Goal: Information Seeking & Learning: Learn about a topic

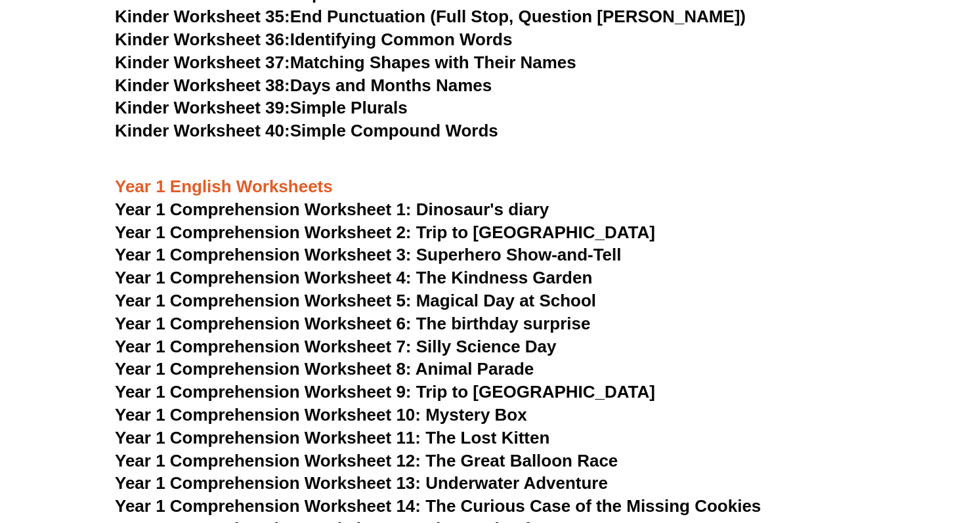
scroll to position [1333, 0]
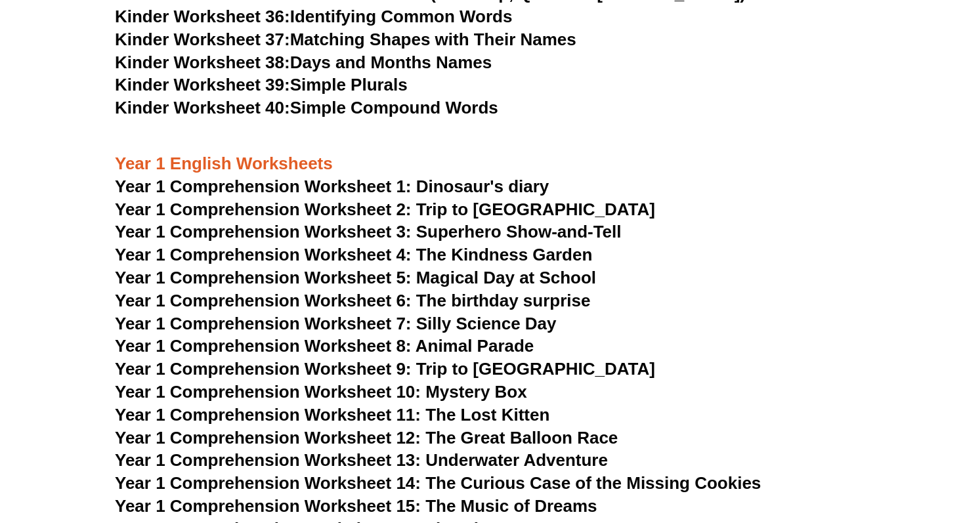
click at [295, 234] on span "Year 1 Comprehension Worksheet 3: Superhero Show-and-Tell" at bounding box center [368, 232] width 507 height 20
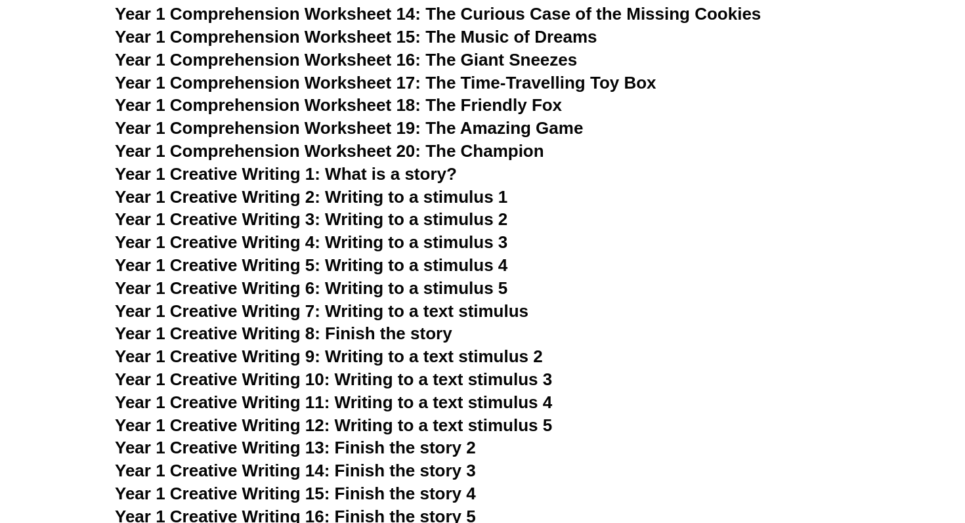
scroll to position [1813, 0]
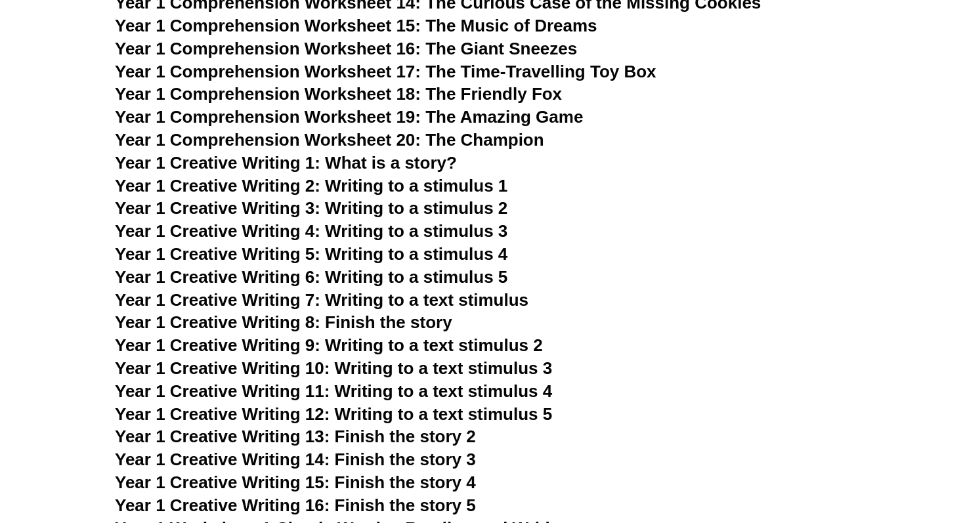
click at [399, 186] on span "Year 1 Creative Writing 2: Writing to a stimulus 1" at bounding box center [311, 186] width 393 height 20
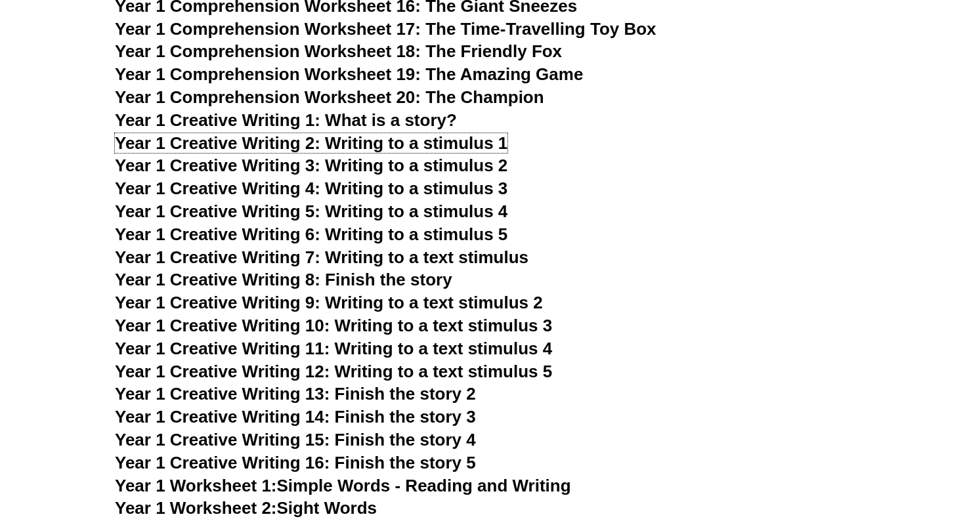
scroll to position [1872, 0]
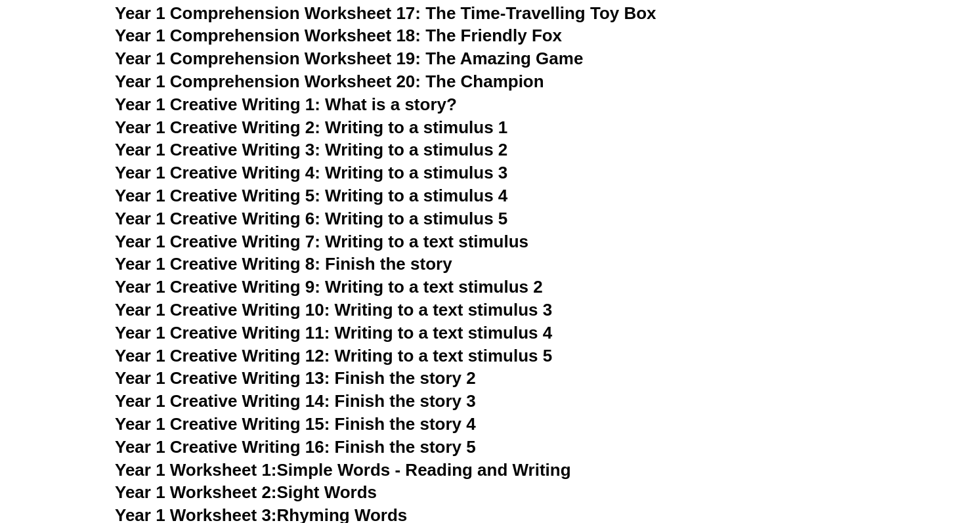
click at [399, 267] on span "Year 1 Creative Writing 8: Finish the story" at bounding box center [283, 264] width 337 height 20
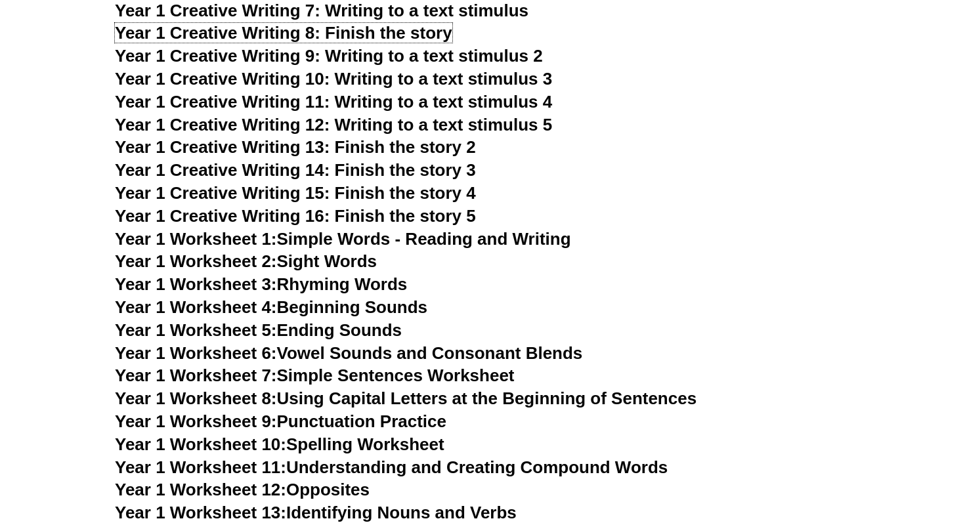
scroll to position [2103, 0]
click at [440, 54] on span "Year 1 Creative Writing 9: Writing to a text stimulus 2" at bounding box center [329, 55] width 428 height 20
click at [490, 85] on span "Year 1 Creative Writing 10: Writing to a text stimulus 3" at bounding box center [333, 78] width 437 height 20
click at [515, 110] on span "Year 1 Creative Writing 11: Writing to a text stimulus 4" at bounding box center [333, 101] width 437 height 20
click at [488, 121] on span "Year 1 Creative Writing 12: Writing to a text stimulus 5" at bounding box center [333, 124] width 437 height 20
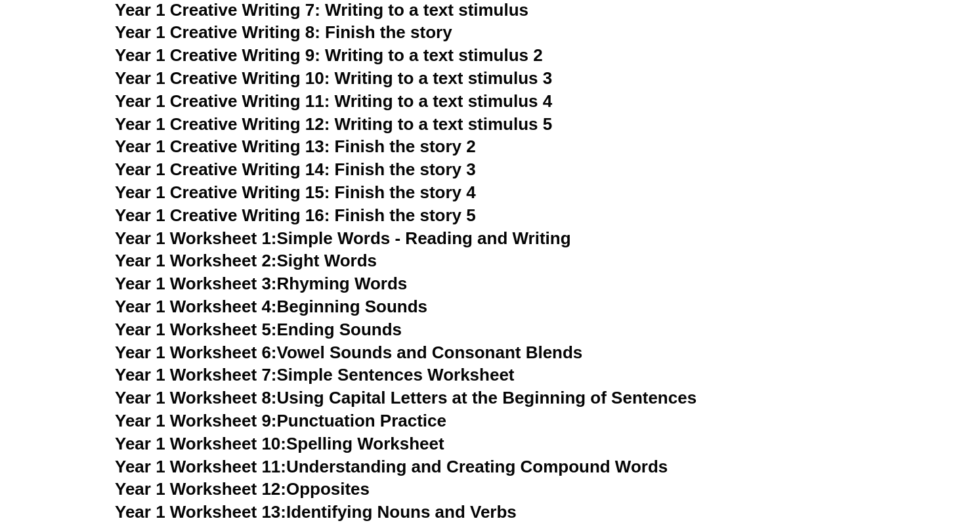
click at [456, 124] on span "Year 1 Creative Writing 12: Writing to a text stimulus 5" at bounding box center [333, 124] width 437 height 20
click at [426, 81] on span "Year 1 Creative Writing 10: Writing to a text stimulus 3" at bounding box center [333, 78] width 437 height 20
click at [506, 50] on span "Year 1 Creative Writing 9: Writing to a text stimulus 2" at bounding box center [329, 55] width 428 height 20
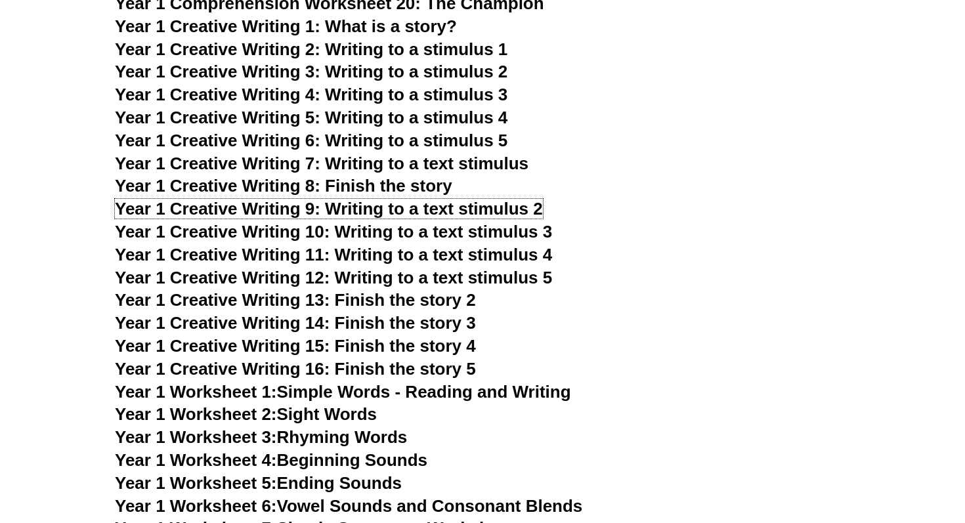
scroll to position [1940, 0]
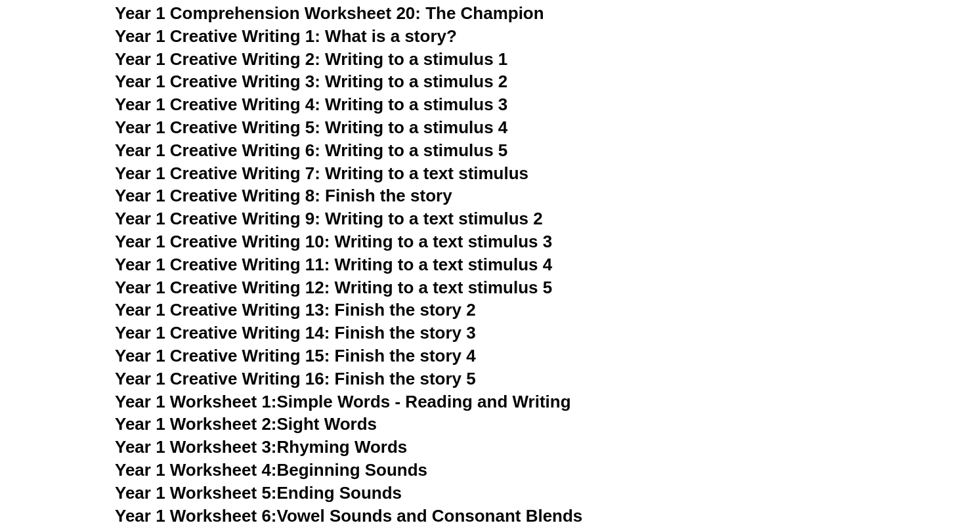
click at [480, 150] on span "Year 1 Creative Writing 6: Writing to a stimulus 5" at bounding box center [311, 150] width 393 height 20
click at [427, 84] on span "Year 1 Creative Writing 3: Writing to a stimulus 2" at bounding box center [311, 82] width 393 height 20
click at [431, 110] on span "Year 1 Creative Writing 4: Writing to a stimulus 3" at bounding box center [311, 105] width 393 height 20
click at [441, 66] on span "Year 1 Creative Writing 2: Writing to a stimulus 1" at bounding box center [311, 59] width 393 height 20
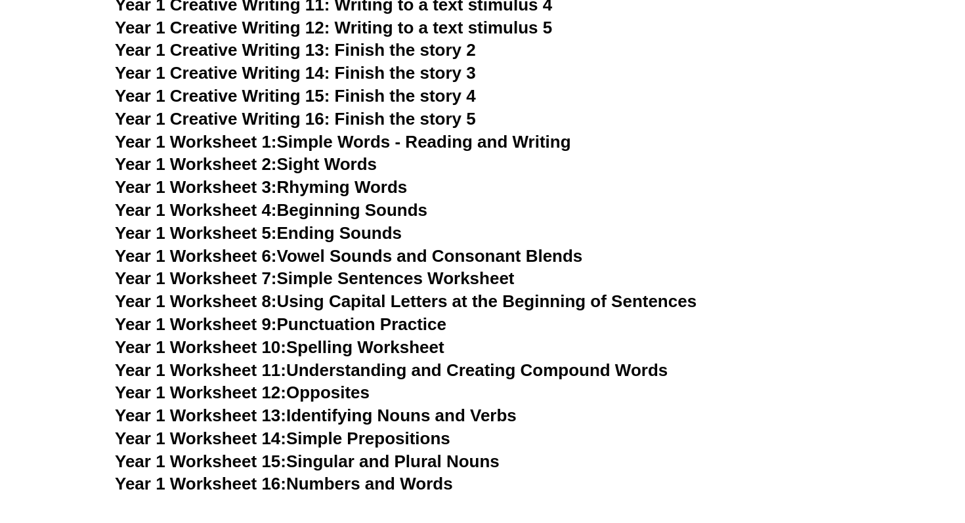
scroll to position [2201, 0]
click at [371, 281] on link "Year 1 Worksheet 7: Simple Sentences Worksheet" at bounding box center [315, 278] width 400 height 20
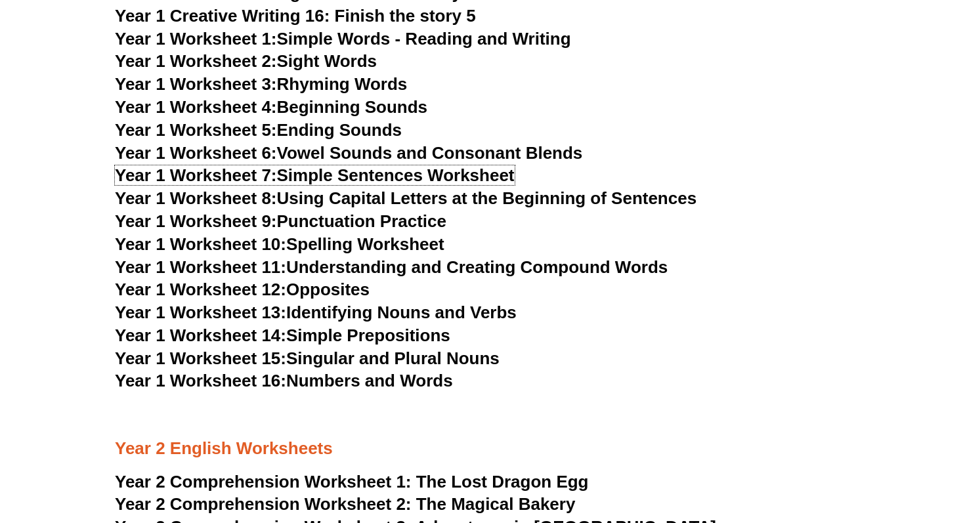
scroll to position [2304, 0]
click at [394, 198] on link "Year 1 Worksheet 8: Using Capital Letters at the Beginning of Sentences" at bounding box center [406, 198] width 582 height 20
click at [345, 294] on link "Year 1 Worksheet 12: Opposites" at bounding box center [242, 289] width 255 height 20
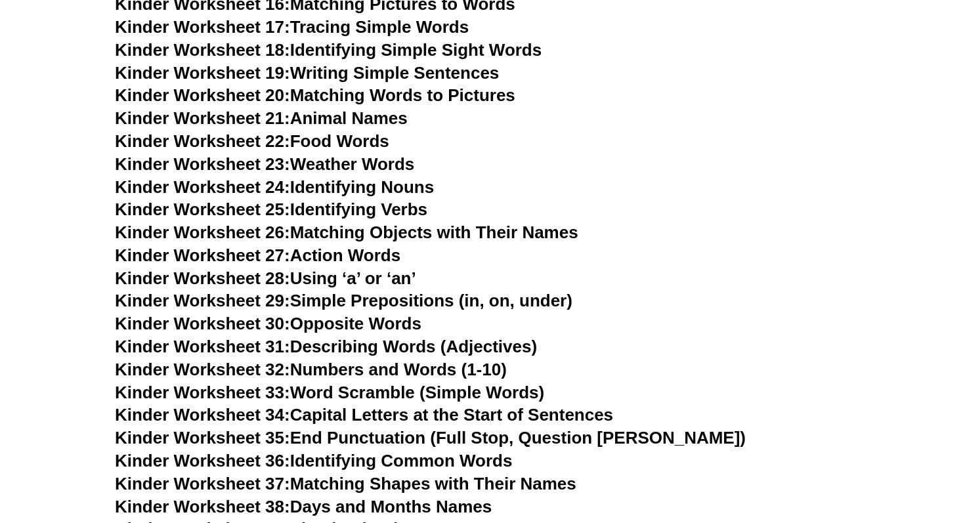
scroll to position [911, 0]
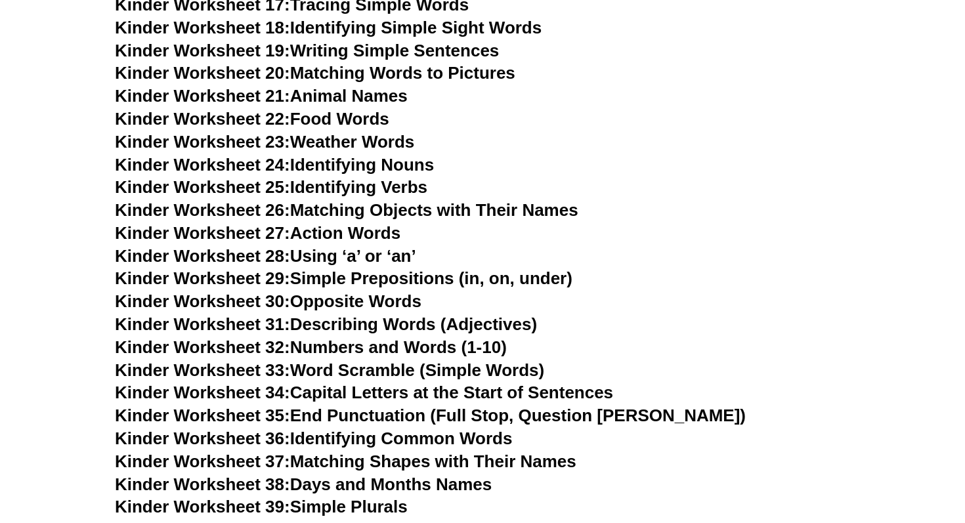
click at [444, 278] on link "Kinder Worksheet 29: Simple Prepositions (in, on, under)" at bounding box center [344, 279] width 458 height 20
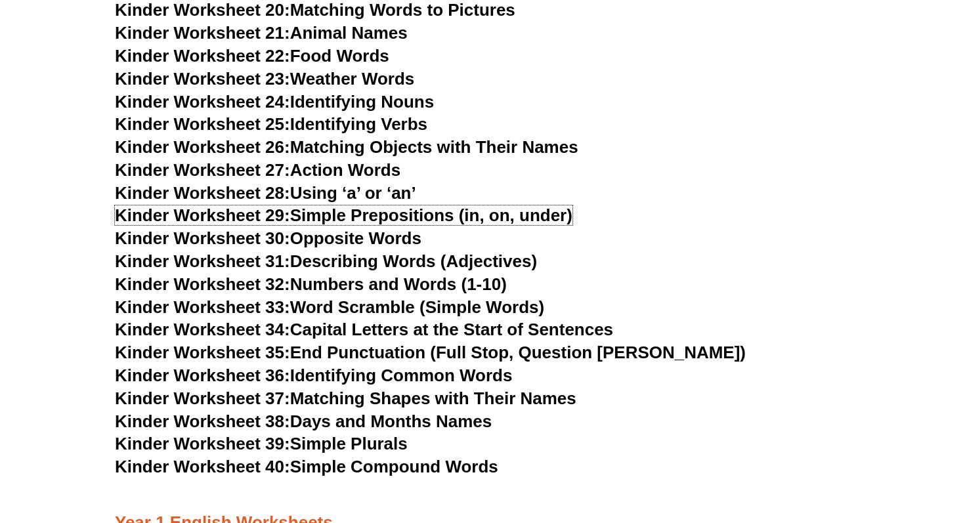
scroll to position [984, 0]
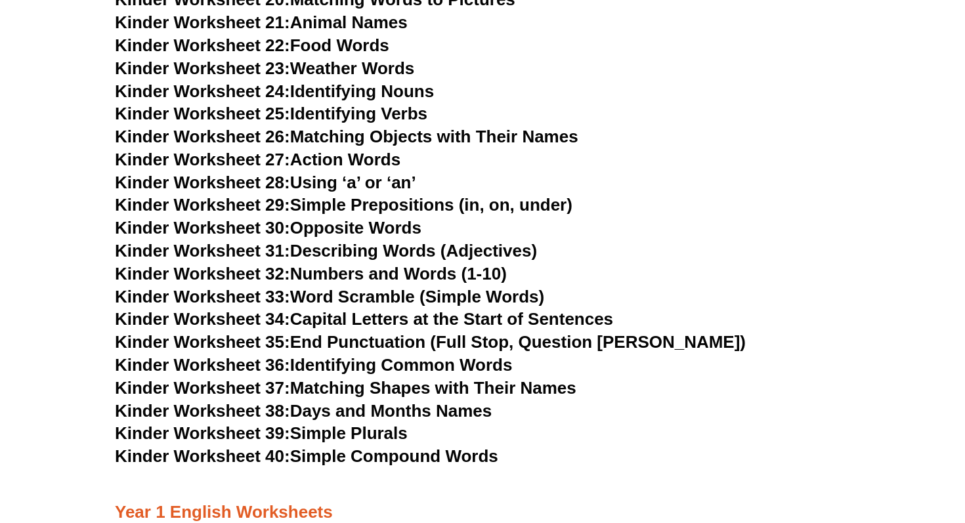
click at [404, 294] on link "Kinder Worksheet 33: Word Scramble (Simple Words)" at bounding box center [329, 297] width 429 height 20
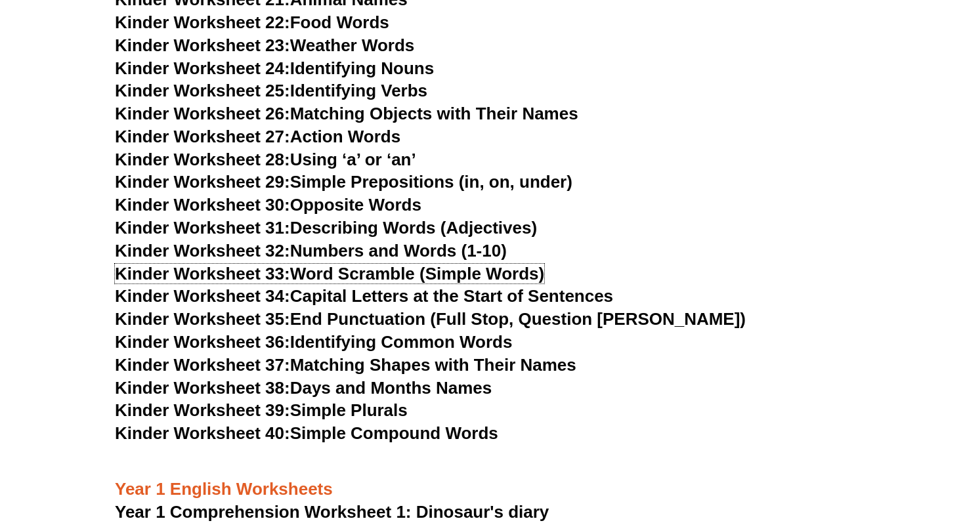
scroll to position [1019, 0]
